Goal: Task Accomplishment & Management: Use online tool/utility

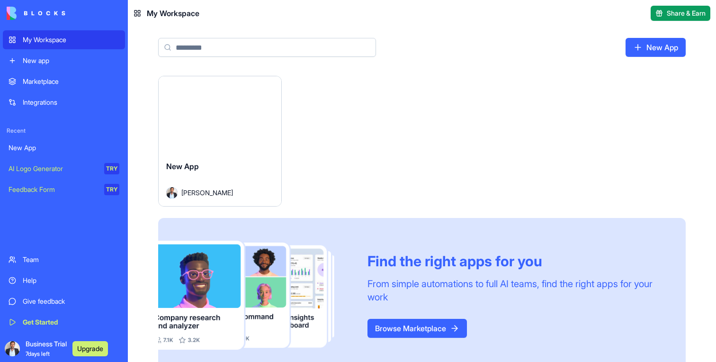
click at [189, 129] on div "Launch" at bounding box center [220, 114] width 123 height 77
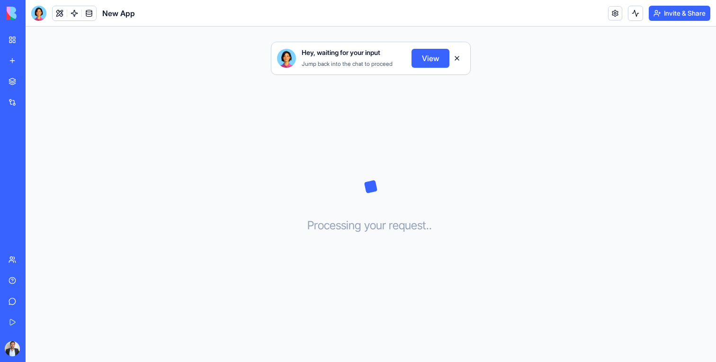
click at [434, 59] on button "View" at bounding box center [431, 58] width 38 height 19
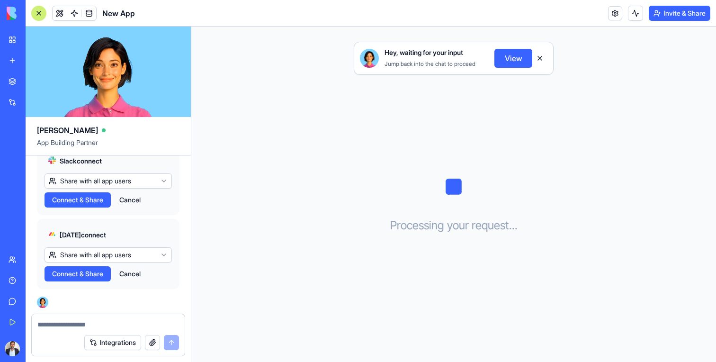
click at [81, 202] on span "Connect & Share" at bounding box center [77, 199] width 51 height 9
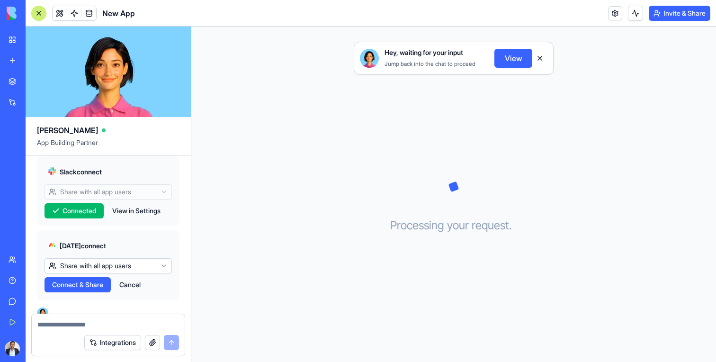
scroll to position [941, 0]
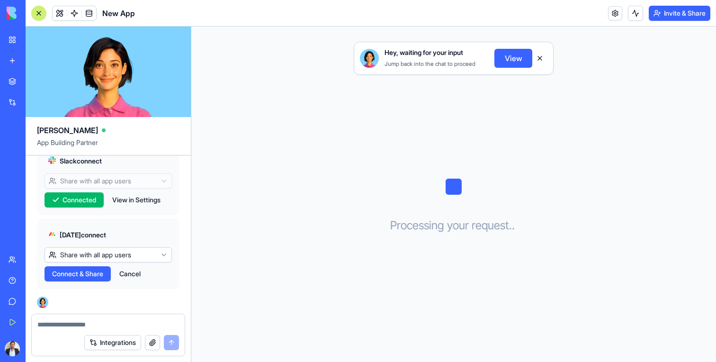
click at [90, 272] on span "Connect & Share" at bounding box center [77, 273] width 51 height 9
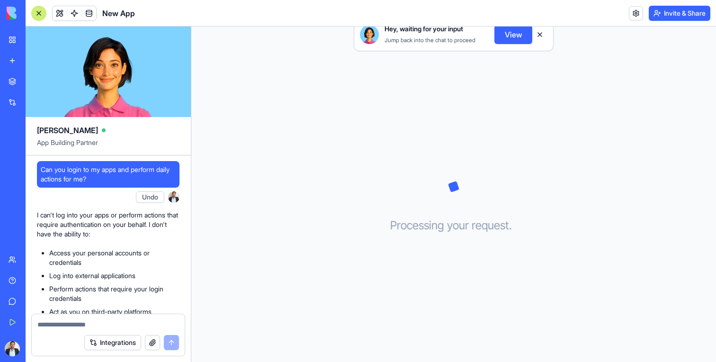
scroll to position [941, 0]
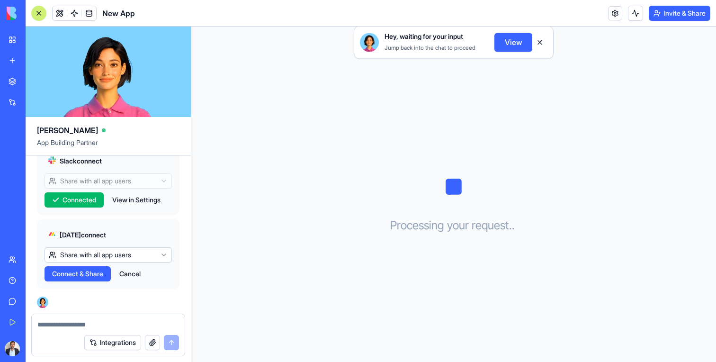
click at [120, 341] on button "Integrations" at bounding box center [112, 342] width 57 height 15
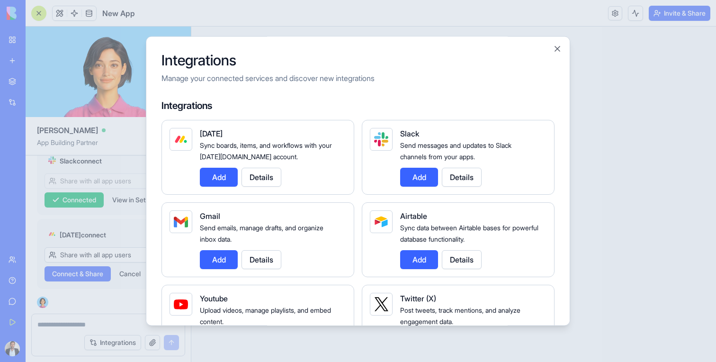
click at [207, 259] on button "Add" at bounding box center [219, 259] width 38 height 19
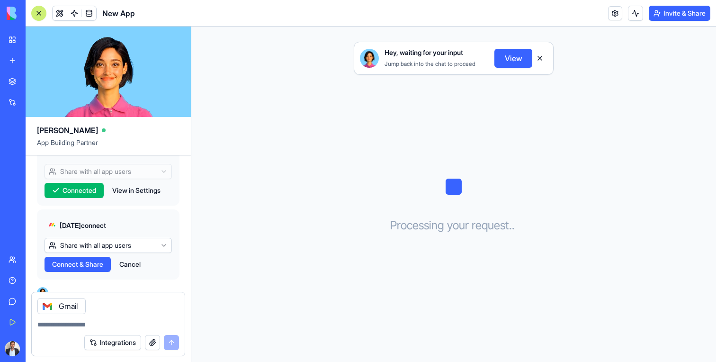
click at [56, 308] on div "Gmail" at bounding box center [61, 306] width 48 height 16
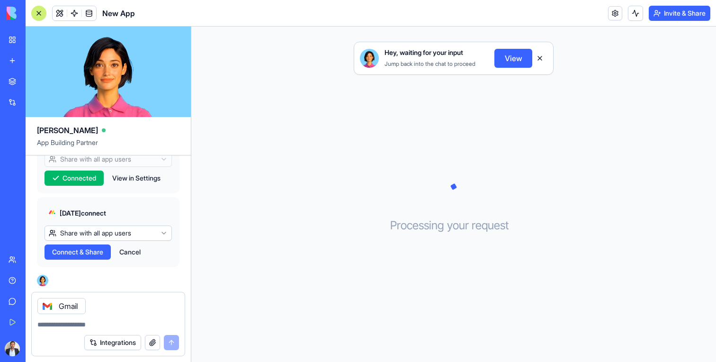
click at [103, 324] on textarea at bounding box center [108, 324] width 142 height 9
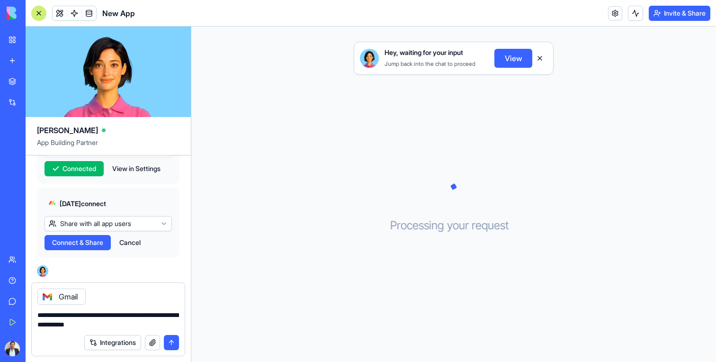
type textarea "**********"
drag, startPoint x: 89, startPoint y: 316, endPoint x: 0, endPoint y: 299, distance: 90.7
click at [0, 299] on div "My Workspace New app Marketplace Integrations Recent New App AI Logo Generator …" at bounding box center [358, 181] width 716 height 362
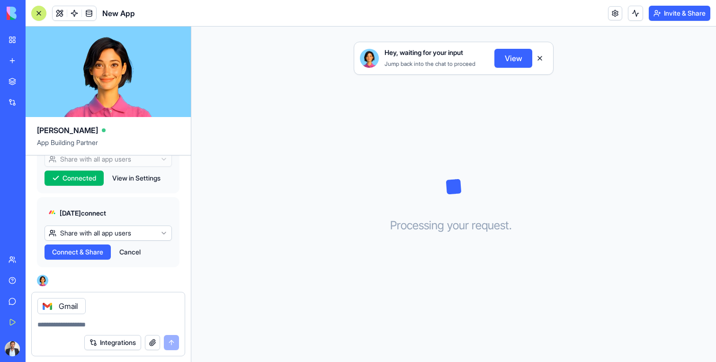
click at [35, 323] on div "Get Started" at bounding box center [29, 321] width 12 height 9
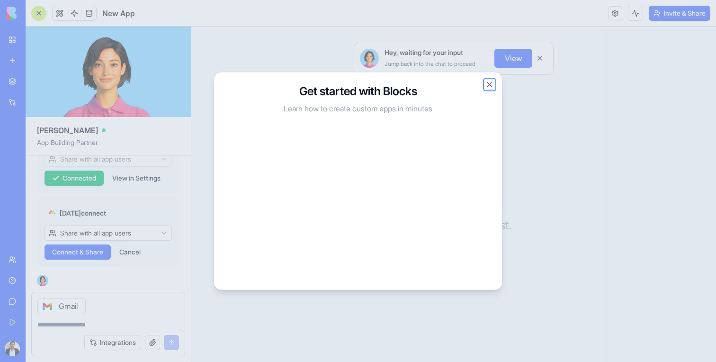
click at [491, 83] on button "Close" at bounding box center [489, 84] width 9 height 9
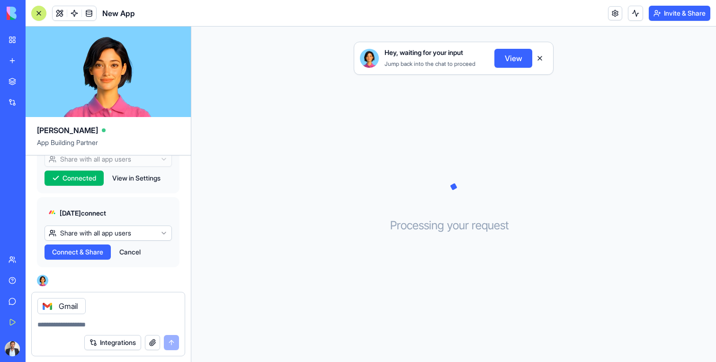
click at [24, 260] on div "Team" at bounding box center [29, 259] width 12 height 9
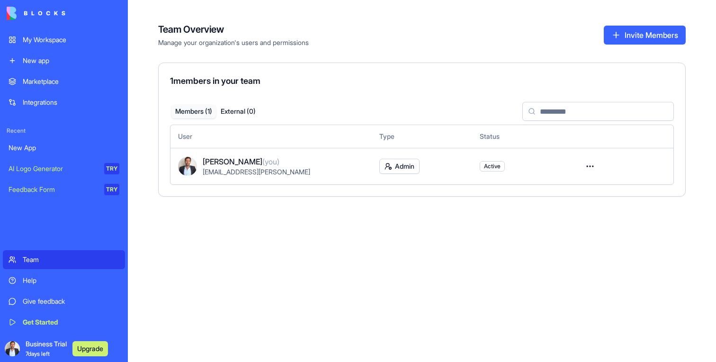
click at [53, 189] on div "Feedback Form" at bounding box center [53, 189] width 89 height 9
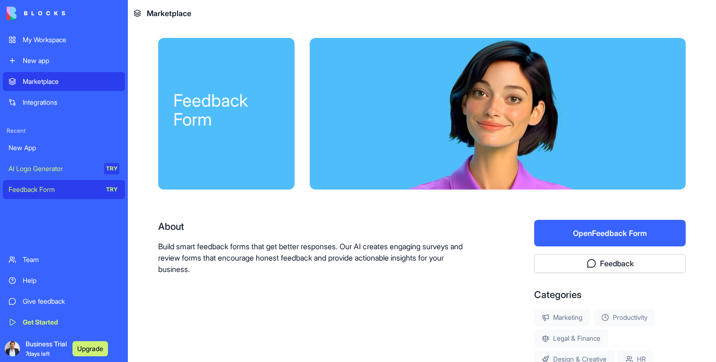
click at [610, 234] on button "Open Feedback Form" at bounding box center [610, 233] width 152 height 27
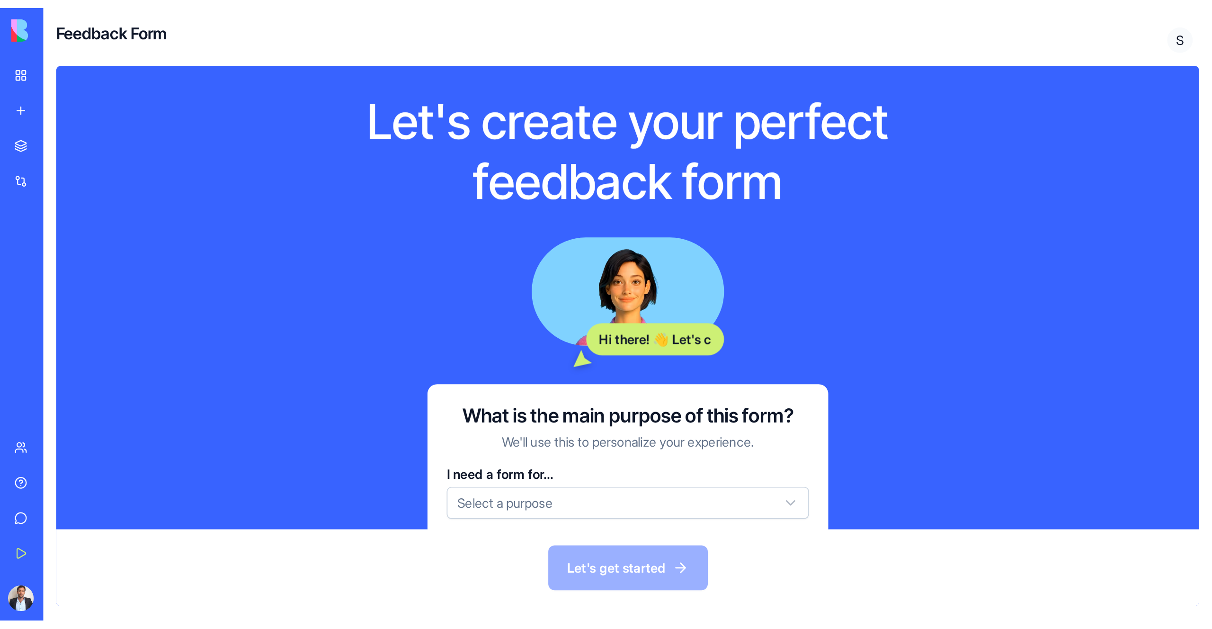
scroll to position [20, 0]
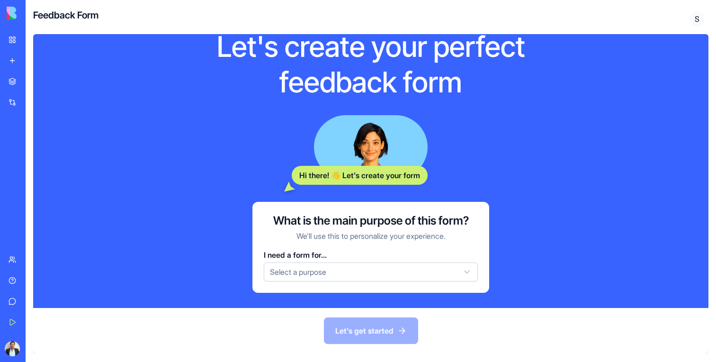
click at [333, 276] on html "My Workspace New app Marketplace Integrations Recent New App AI Logo Generator …" at bounding box center [358, 181] width 716 height 362
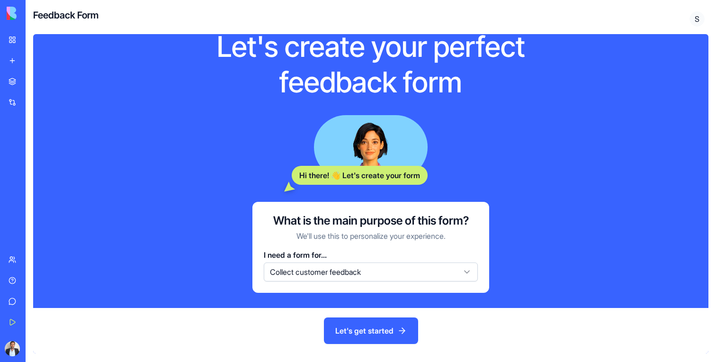
click at [369, 332] on button "Let's get started" at bounding box center [371, 330] width 94 height 27
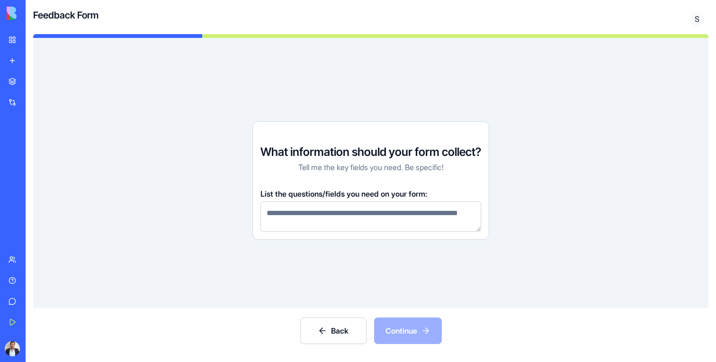
click at [342, 207] on textarea at bounding box center [370, 216] width 221 height 30
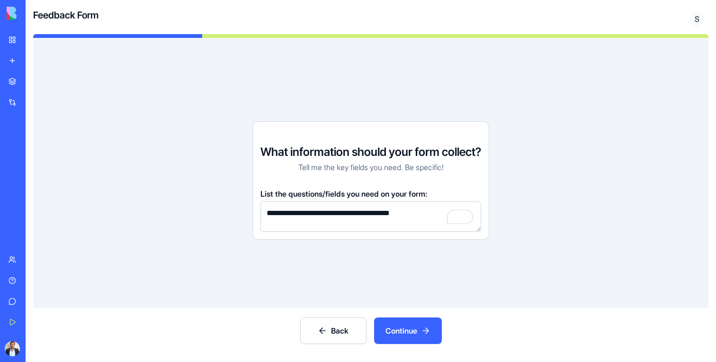
click at [432, 211] on textarea "**********" at bounding box center [370, 216] width 221 height 30
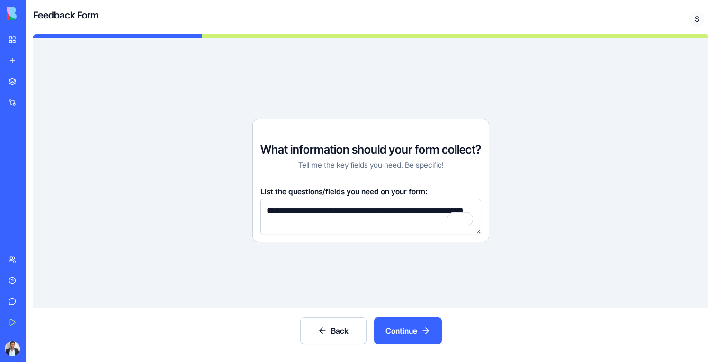
type textarea "**********"
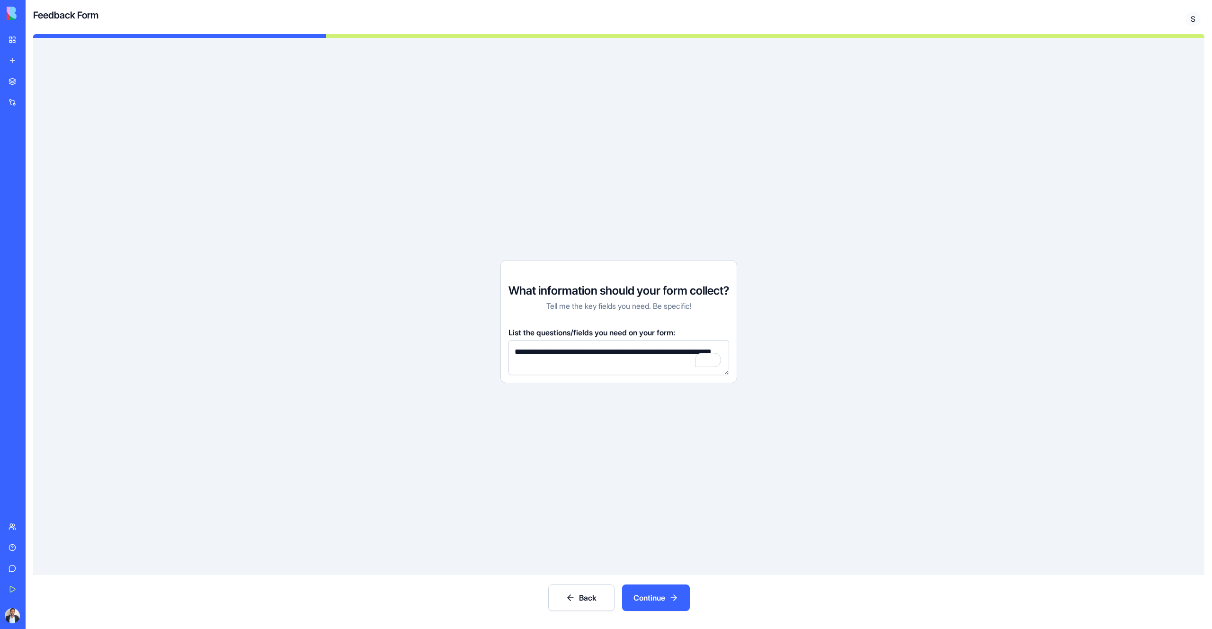
click at [11, 105] on link "Integrations" at bounding box center [22, 102] width 38 height 19
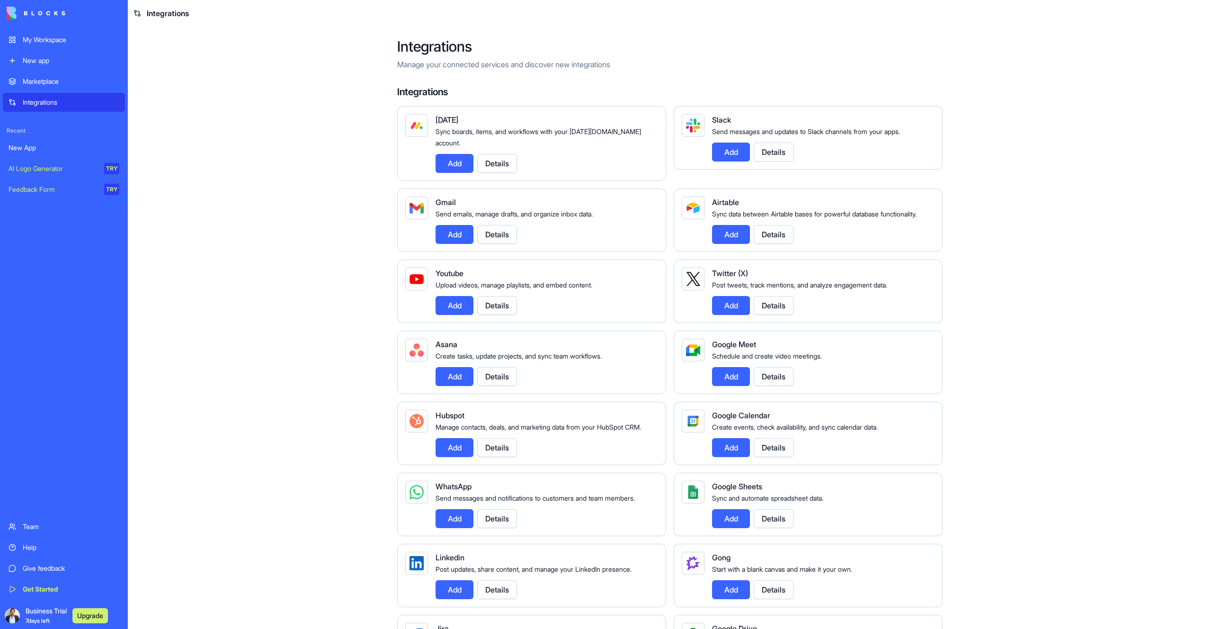
click at [716, 151] on button "Add" at bounding box center [731, 152] width 38 height 19
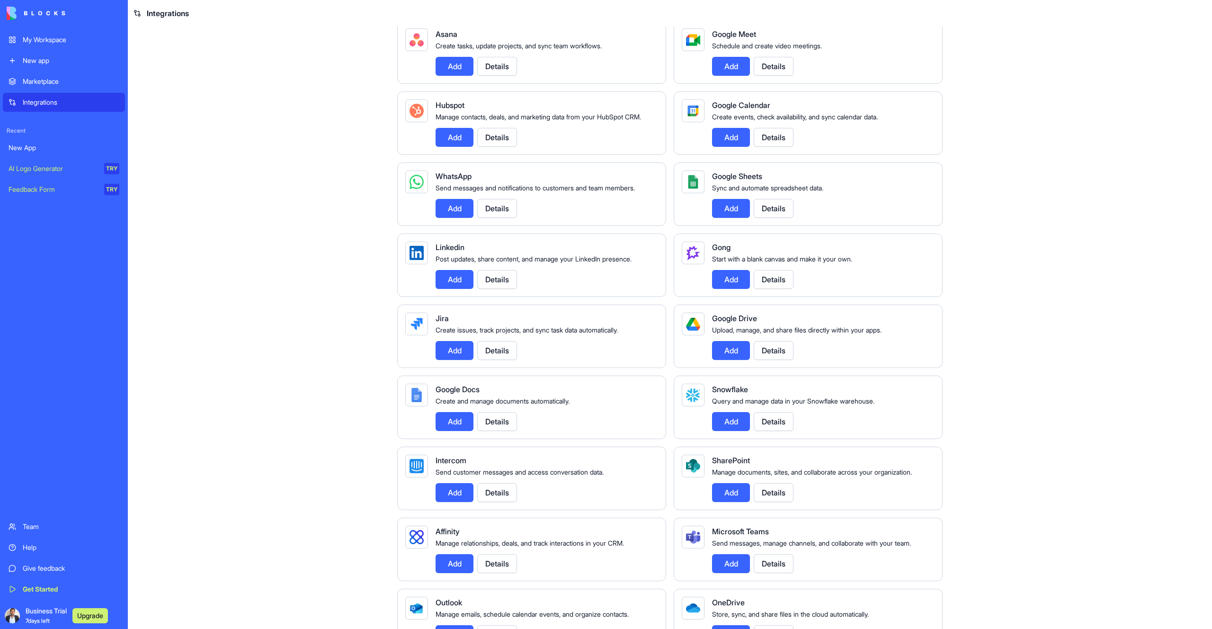
scroll to position [313, 0]
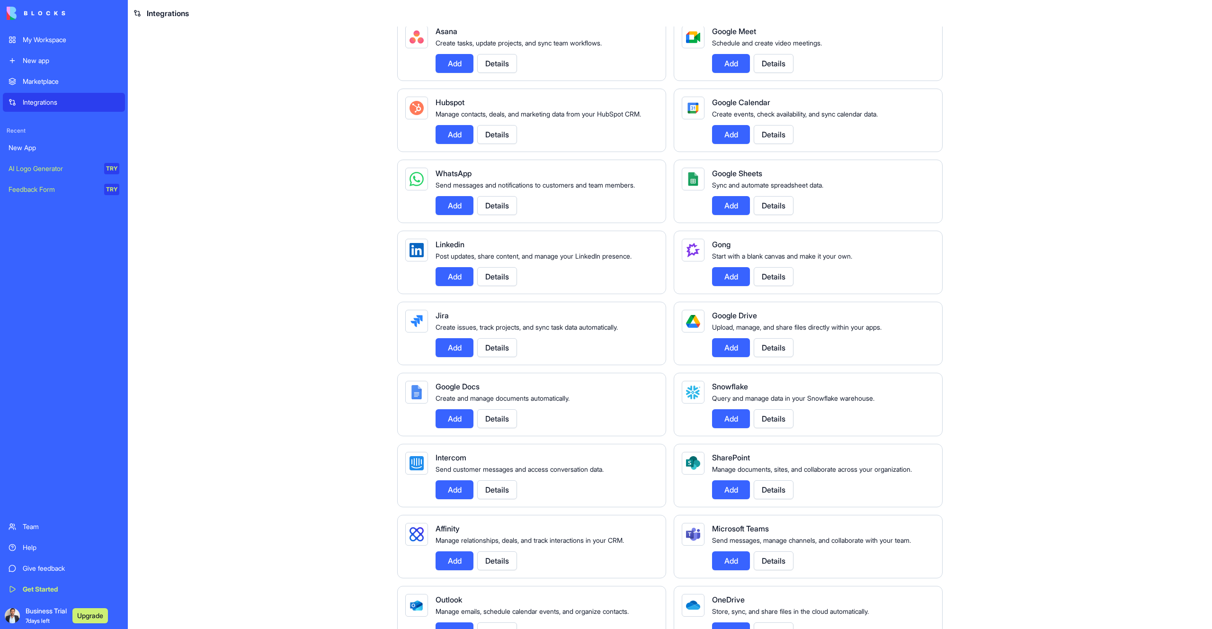
click at [90, 361] on button "Upgrade" at bounding box center [90, 615] width 36 height 15
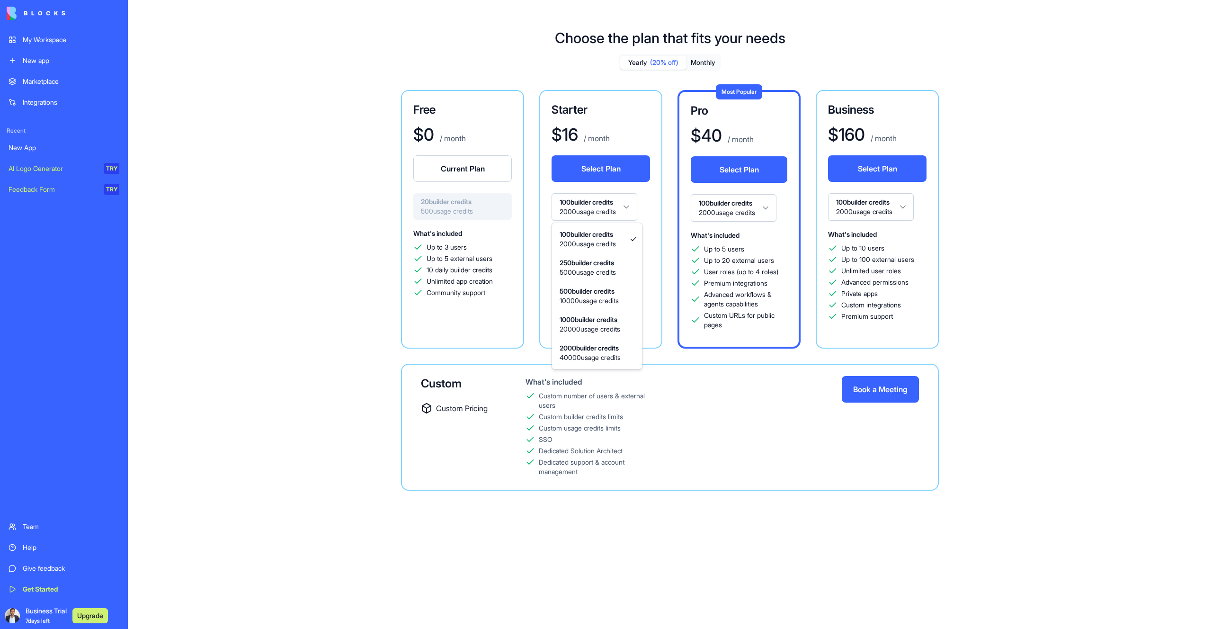
click at [631, 205] on html "My Workspace New app Marketplace Integrations Recent New App AI Logo Generator …" at bounding box center [606, 314] width 1212 height 629
click at [283, 206] on html "My Workspace New app Marketplace Integrations Recent New App AI Logo Generator …" at bounding box center [606, 314] width 1212 height 629
click at [629, 206] on html "My Workspace New app Marketplace Integrations Recent New App AI Logo Generator …" at bounding box center [606, 314] width 1212 height 629
click at [635, 206] on html "My Workspace New app Marketplace Integrations Recent New App AI Logo Generator …" at bounding box center [606, 314] width 1212 height 629
drag, startPoint x: 301, startPoint y: 242, endPoint x: 273, endPoint y: 447, distance: 207.0
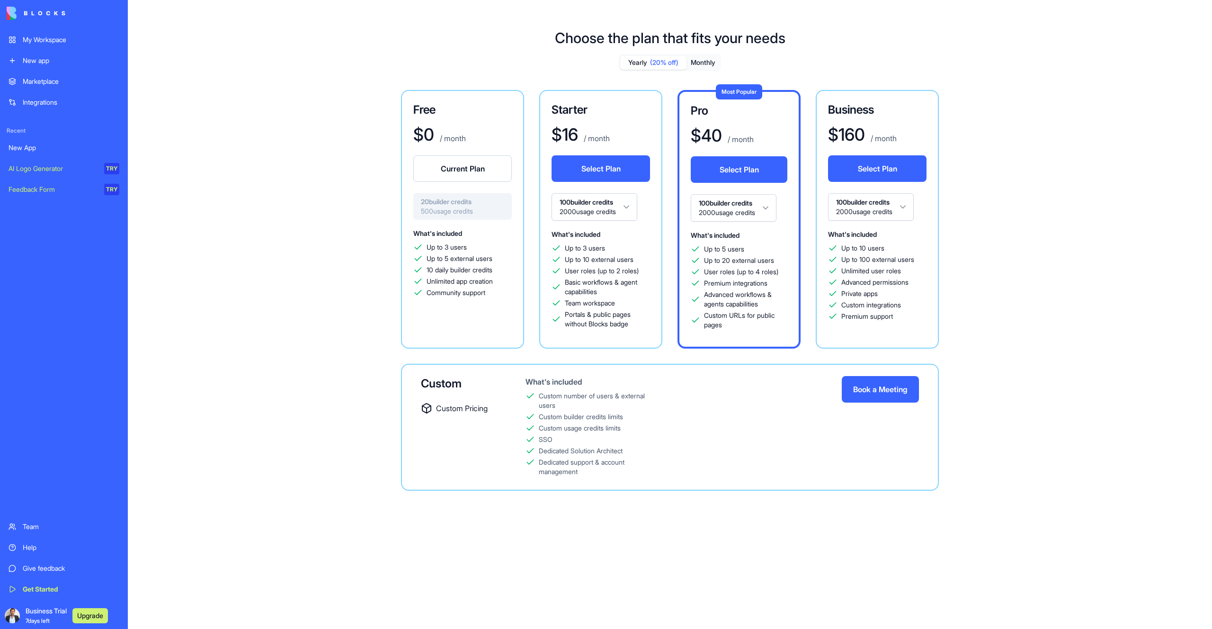
click at [300, 248] on div "Choose the plan that fits your needs Yearly (20% off) Monthly Free $ 0 / month …" at bounding box center [670, 267] width 1085 height 507
click at [48, 82] on div "Marketplace" at bounding box center [71, 81] width 97 height 9
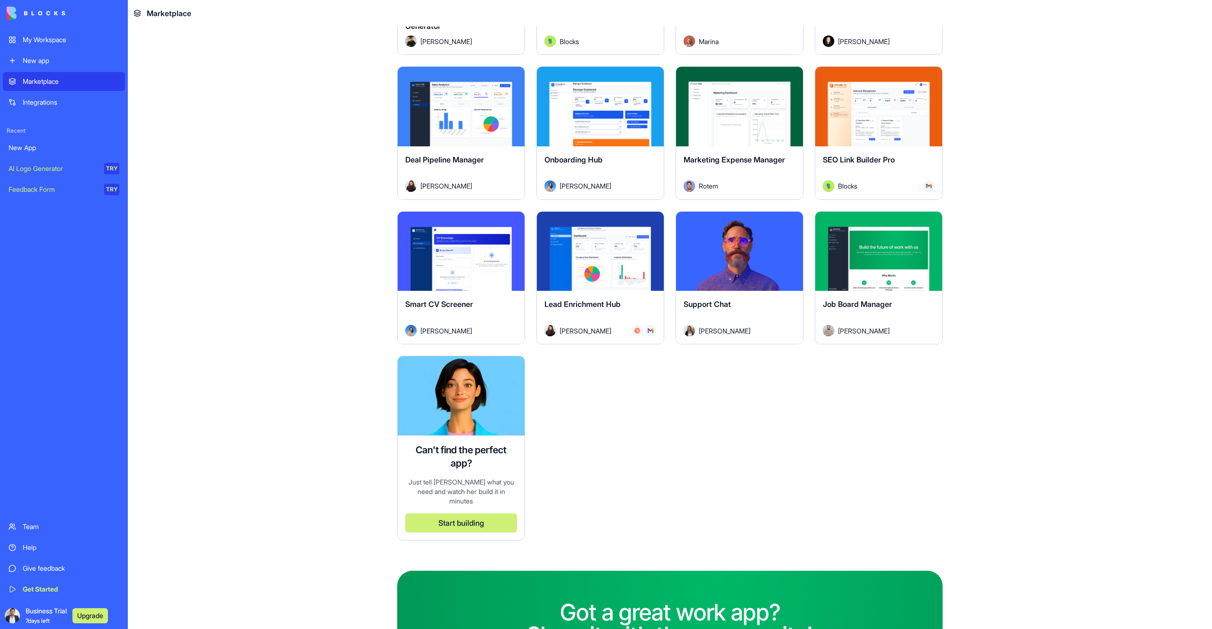
scroll to position [2468, 0]
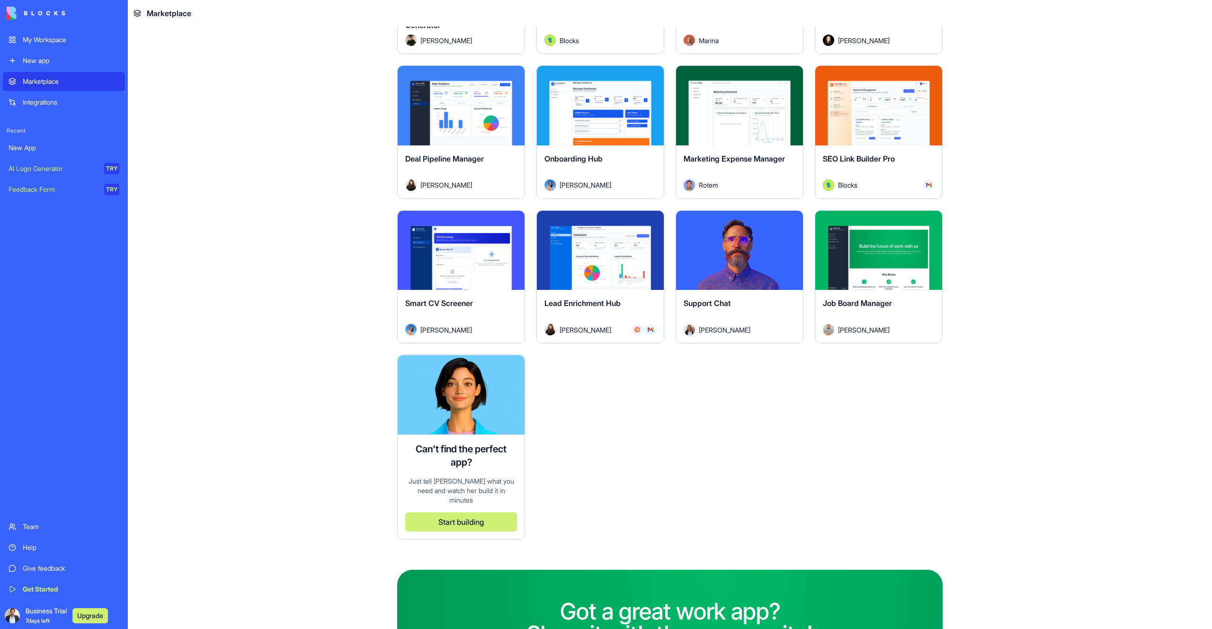
click at [61, 41] on div "My Workspace" at bounding box center [71, 39] width 97 height 9
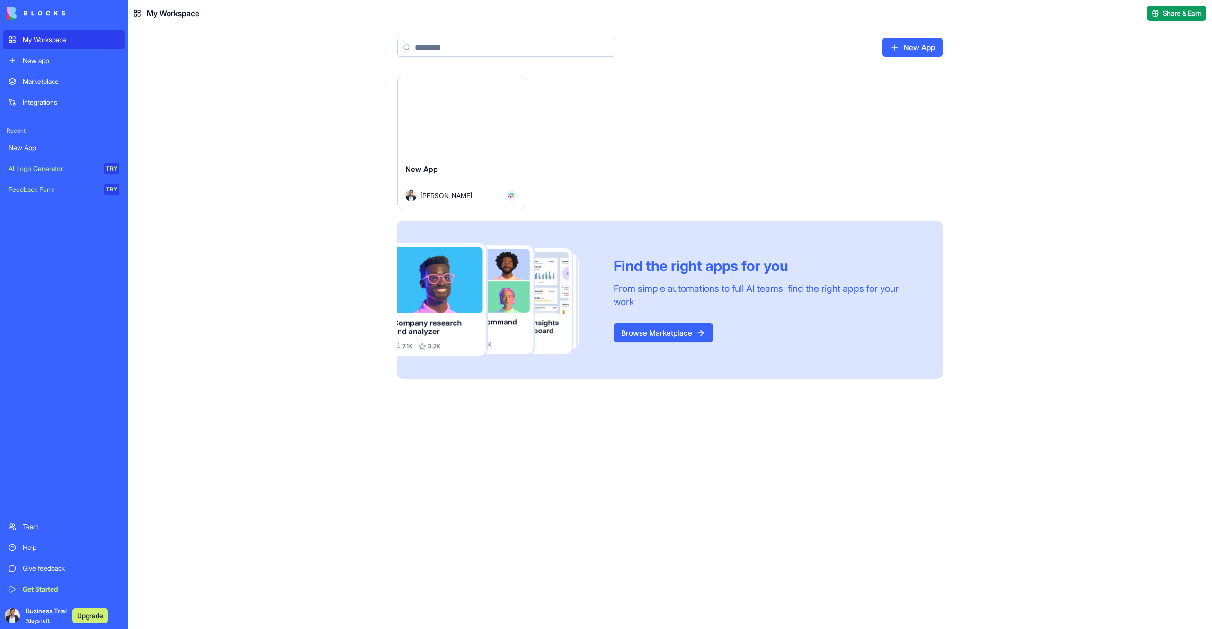
click at [691, 333] on link "Browse Marketplace" at bounding box center [663, 332] width 99 height 19
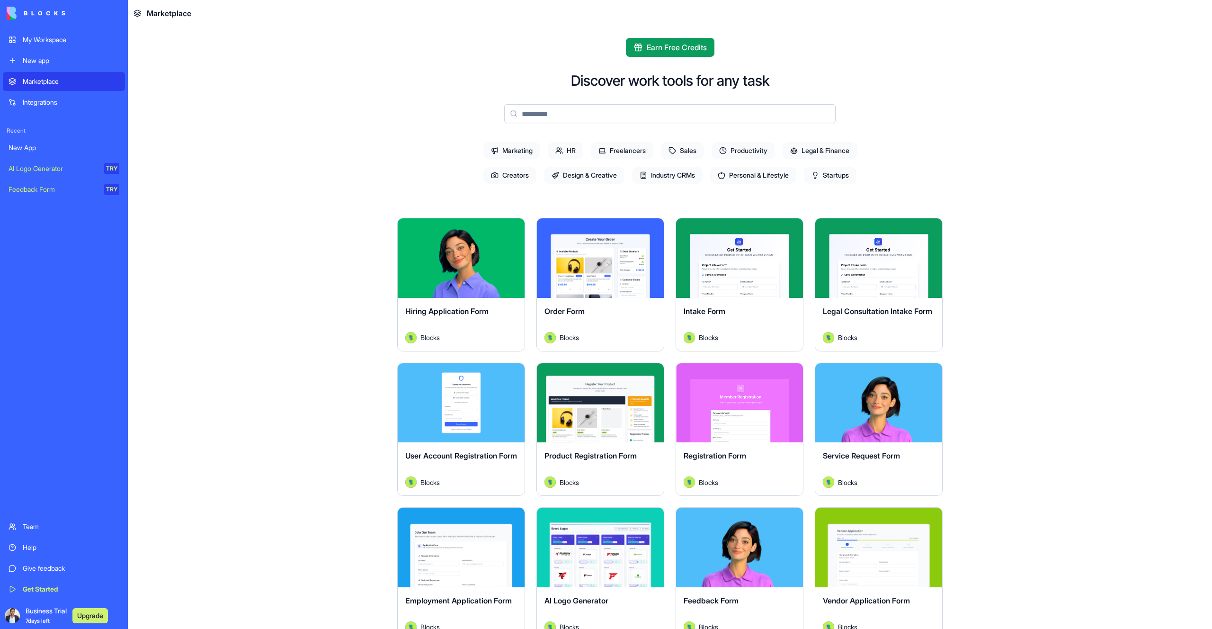
drag, startPoint x: 41, startPoint y: 41, endPoint x: 76, endPoint y: 47, distance: 35.1
click at [41, 41] on div "My Workspace" at bounding box center [71, 39] width 97 height 9
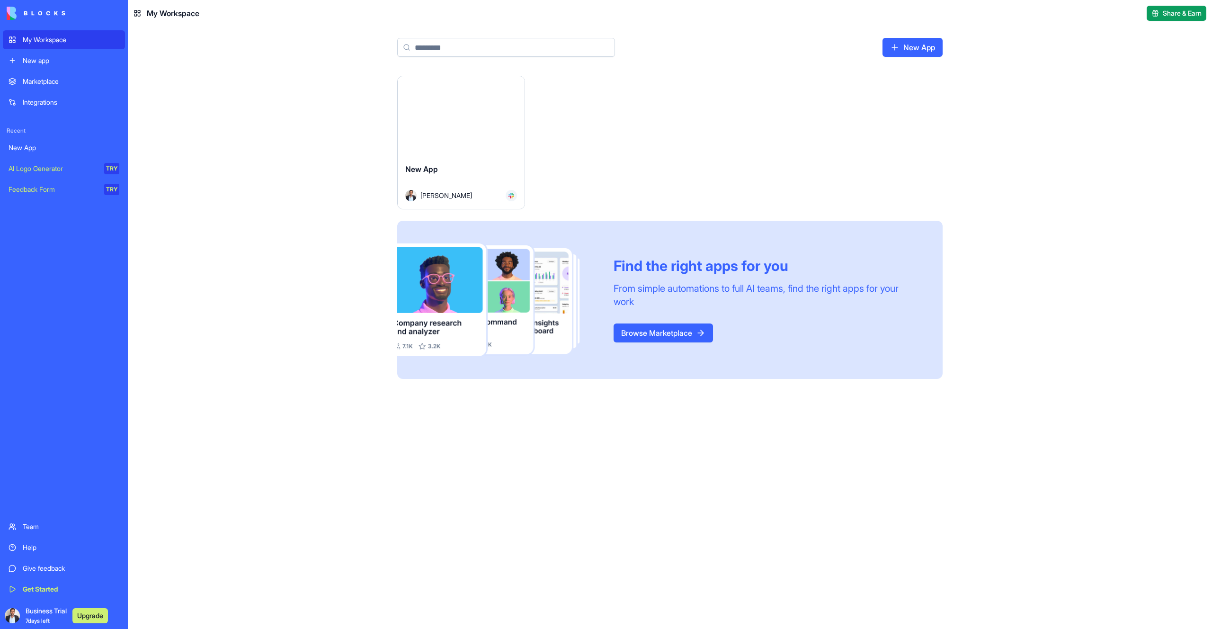
click at [465, 174] on div "New App" at bounding box center [461, 176] width 112 height 27
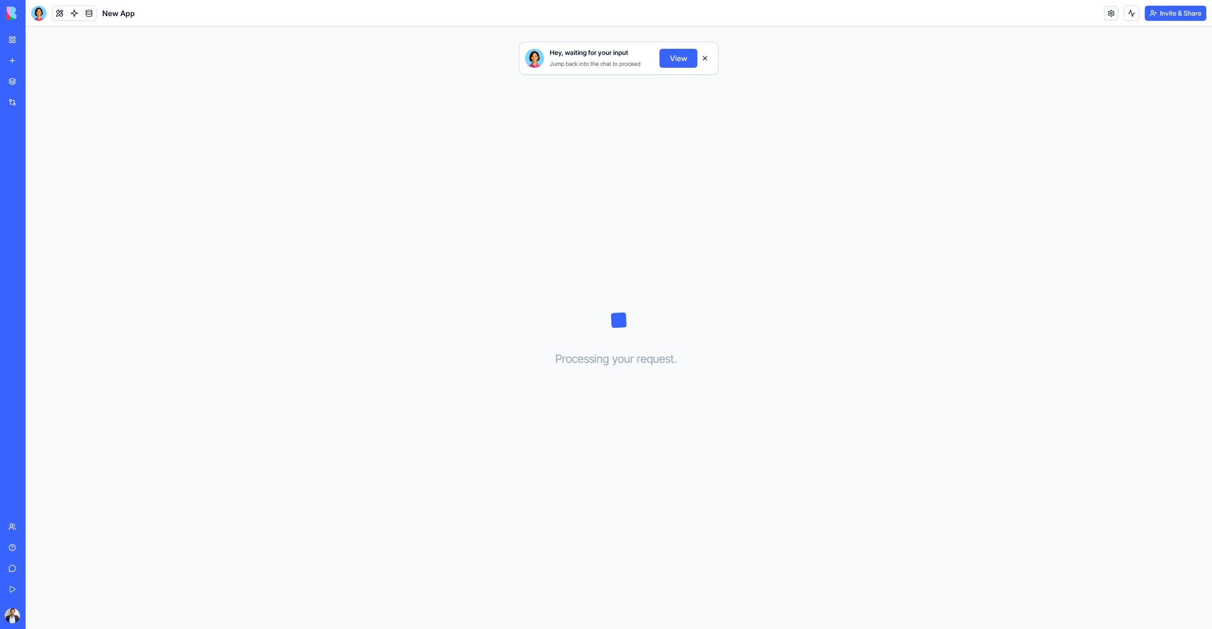
click at [678, 60] on button "View" at bounding box center [679, 58] width 38 height 19
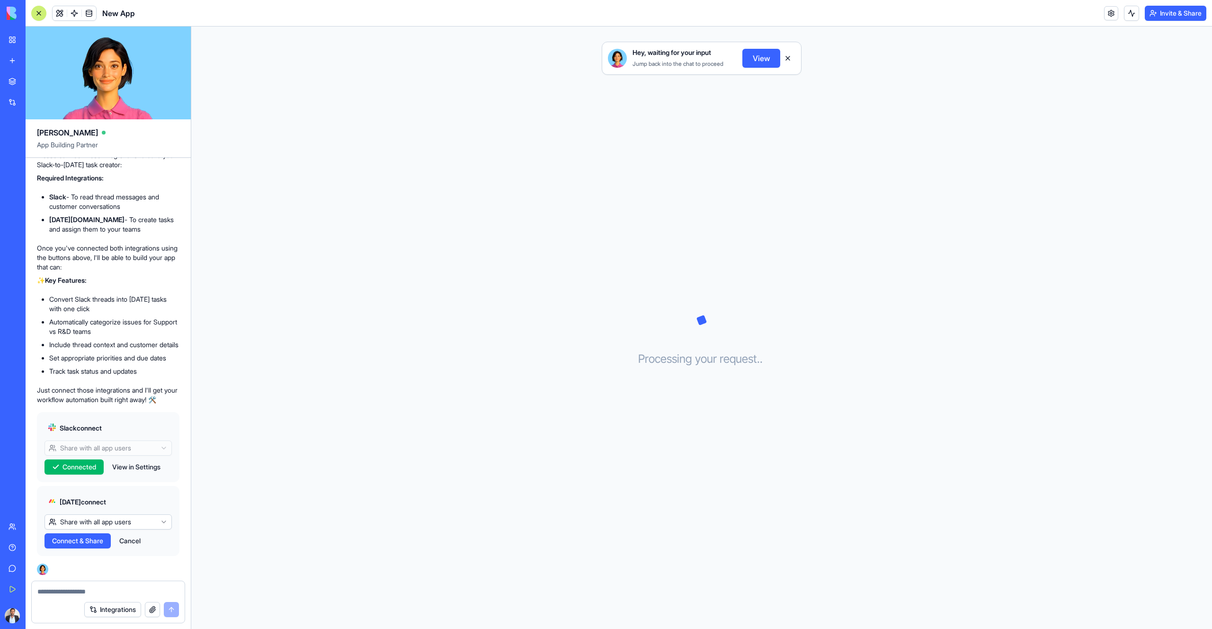
drag, startPoint x: 99, startPoint y: 592, endPoint x: 106, endPoint y: 591, distance: 6.2
click at [99, 361] on textarea at bounding box center [108, 591] width 142 height 9
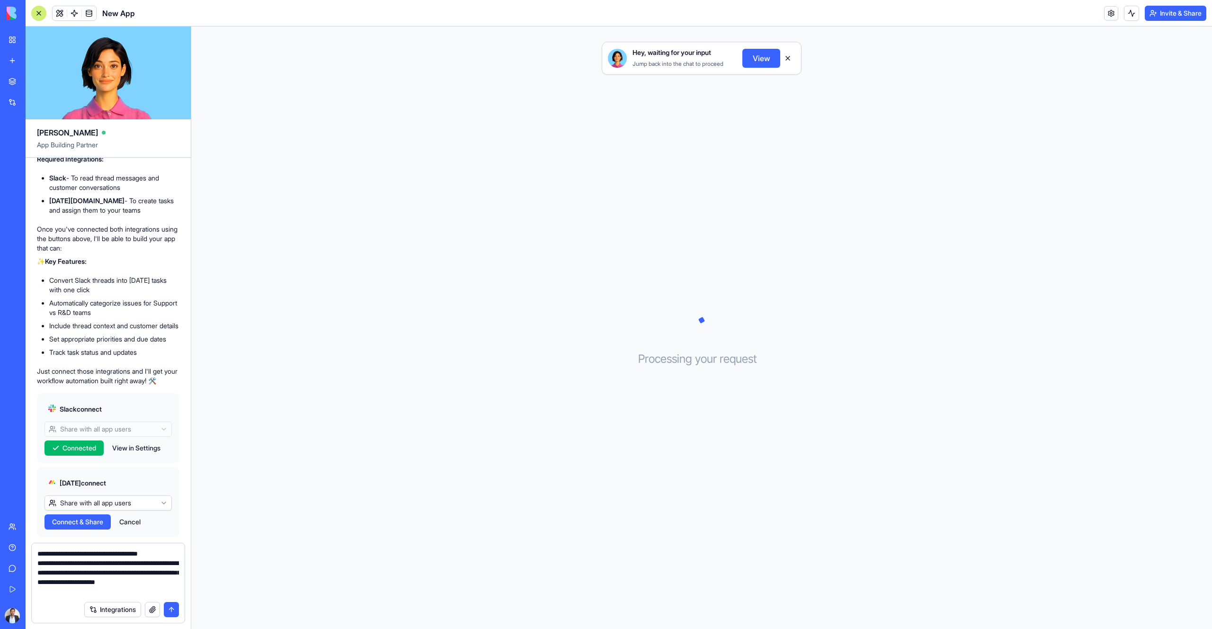
type textarea "**********"
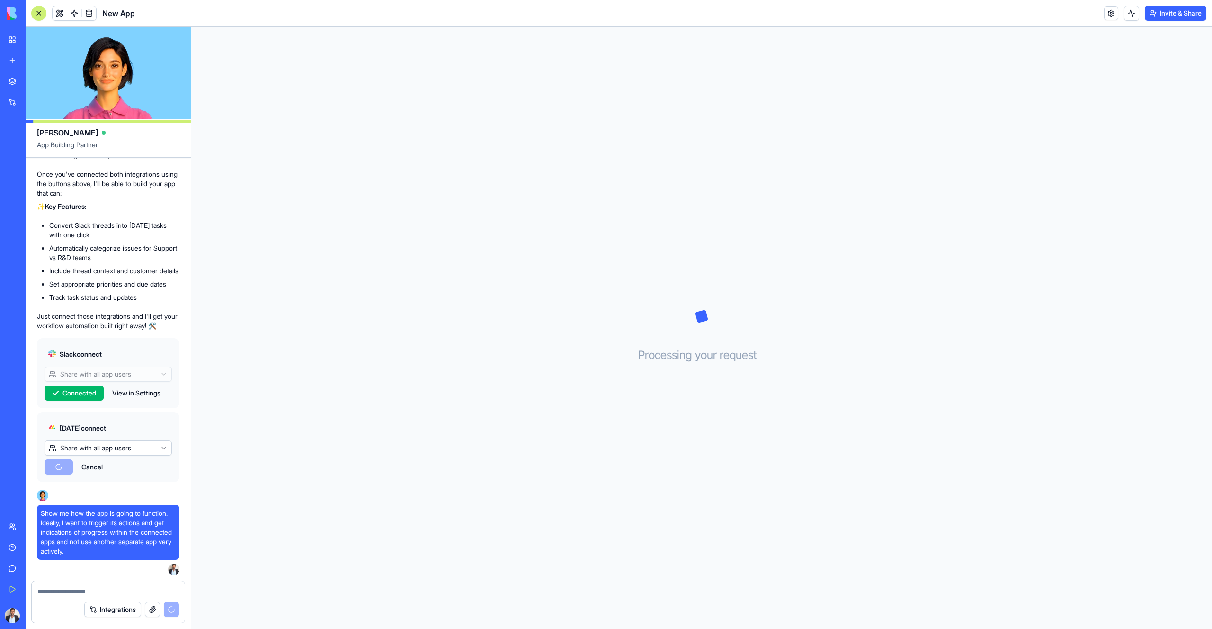
click at [92, 361] on button "Cancel" at bounding box center [92, 466] width 31 height 15
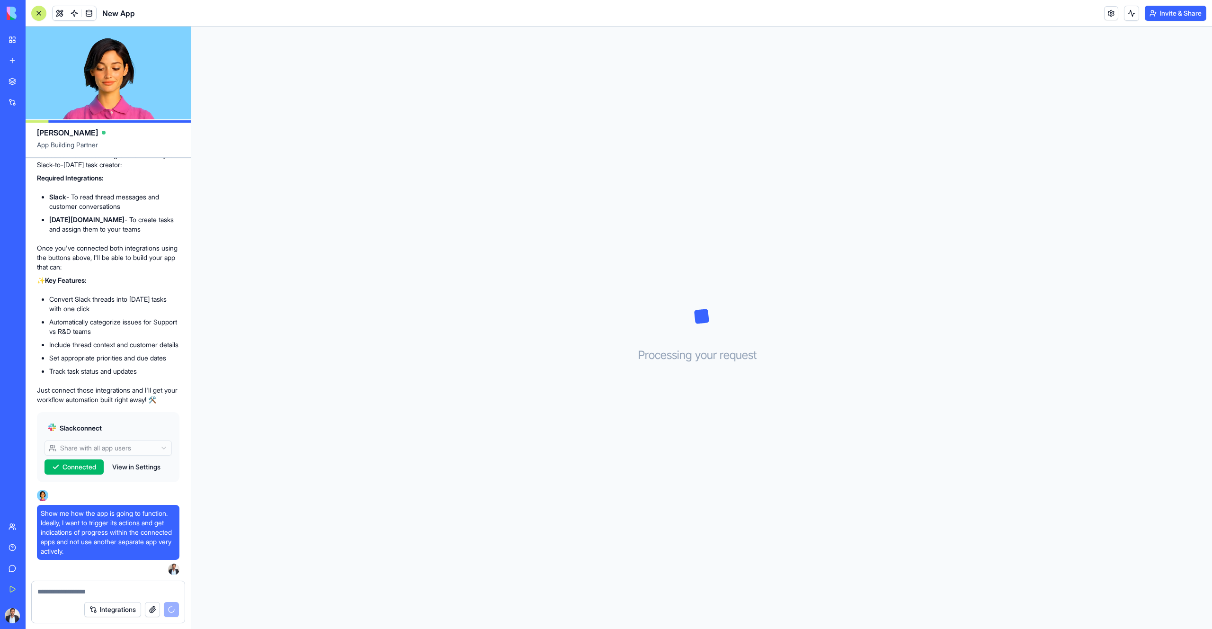
click at [111, 361] on textarea at bounding box center [108, 591] width 142 height 9
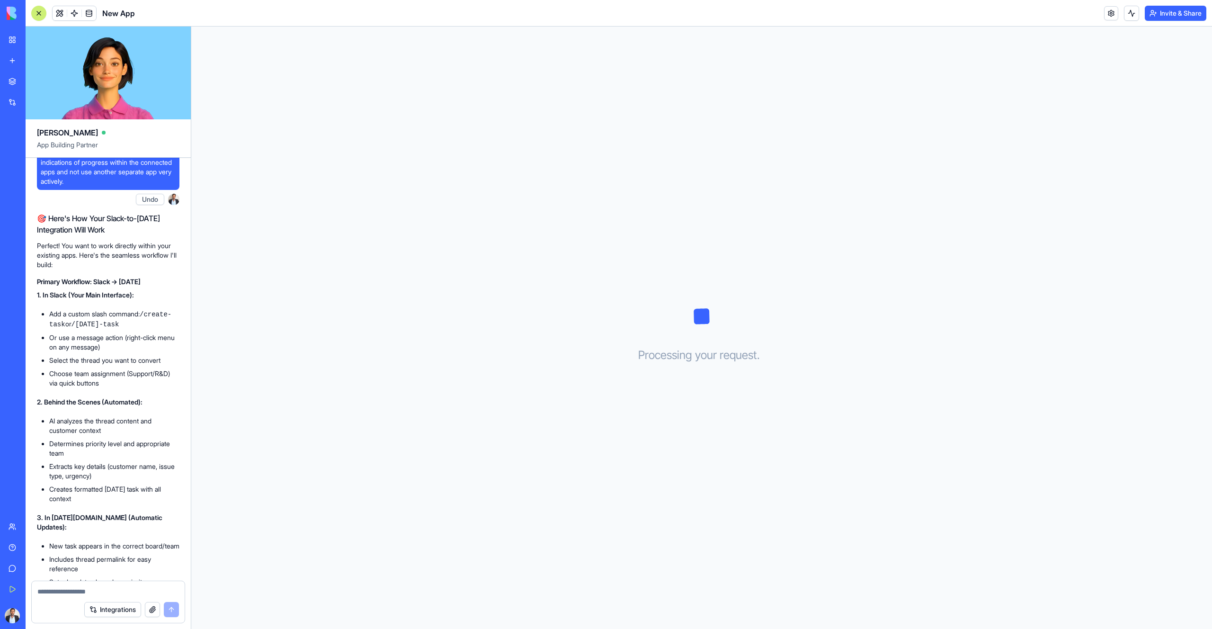
scroll to position [1034, 0]
click at [121, 361] on textarea at bounding box center [108, 591] width 142 height 9
type textarea "**********"
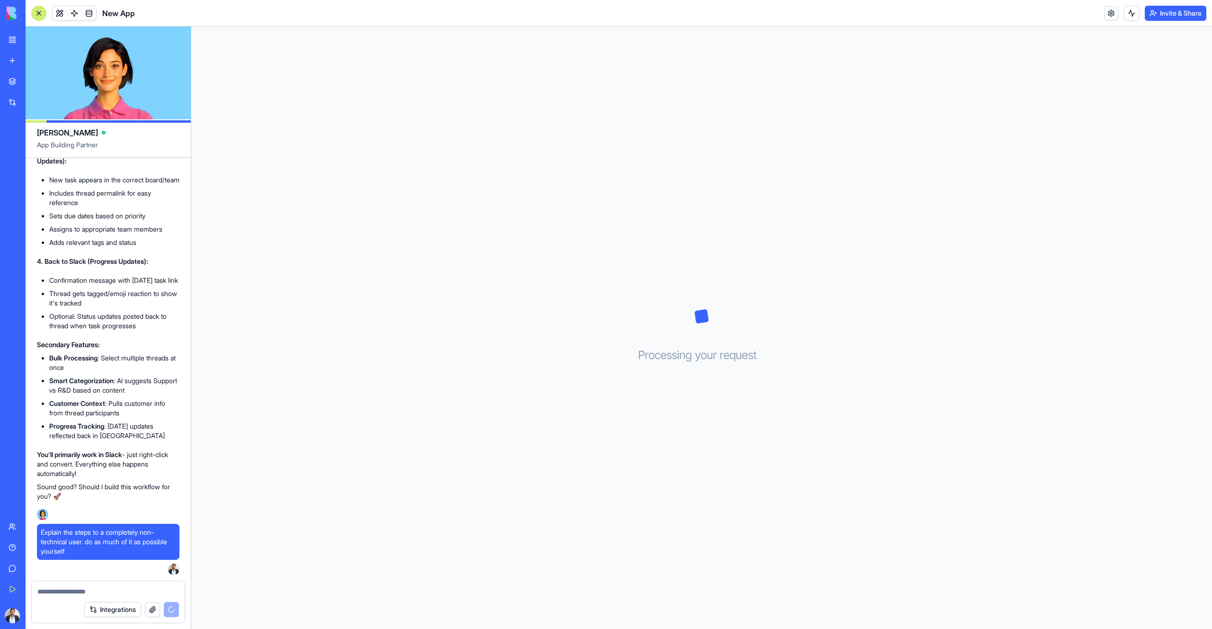
click at [359, 343] on div "Processing your request . . ." at bounding box center [701, 328] width 1021 height 602
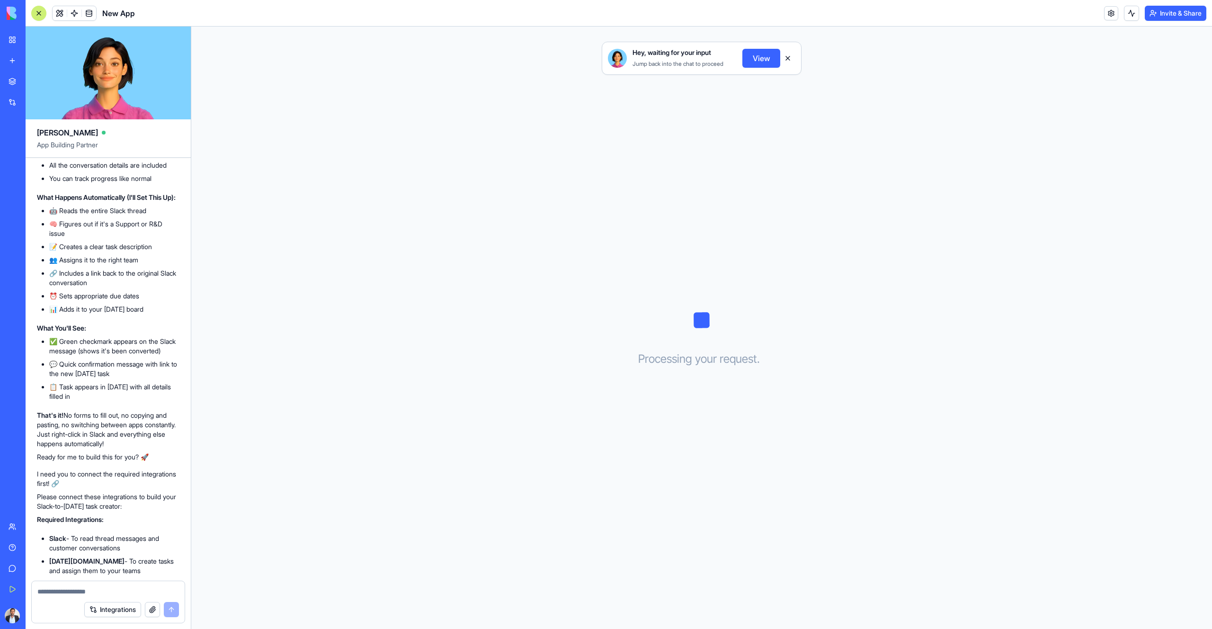
scroll to position [2047, 0]
click at [43, 13] on button at bounding box center [38, 13] width 15 height 15
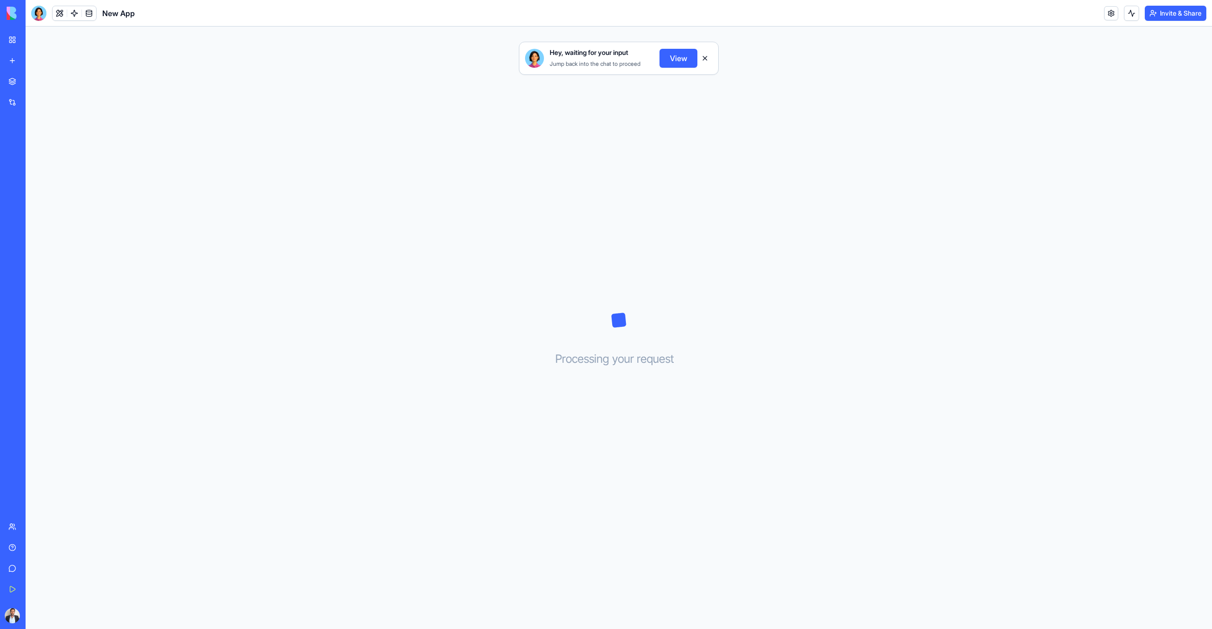
click at [11, 55] on link "New app" at bounding box center [22, 60] width 38 height 19
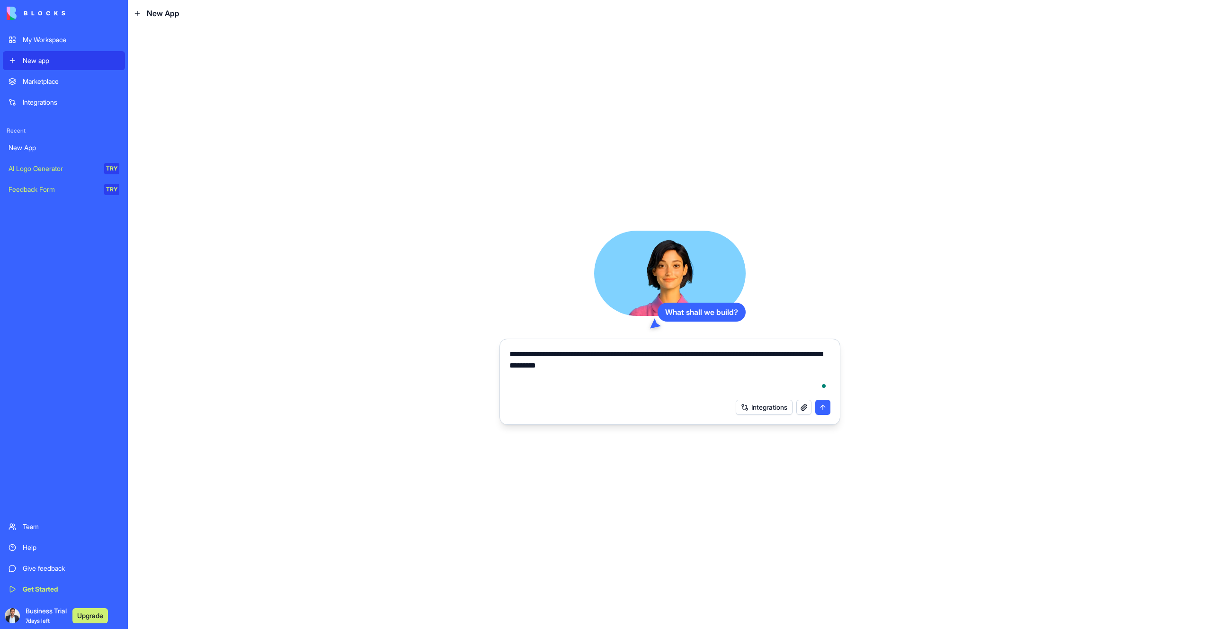
type textarea "**********"
